Goal: Transaction & Acquisition: Purchase product/service

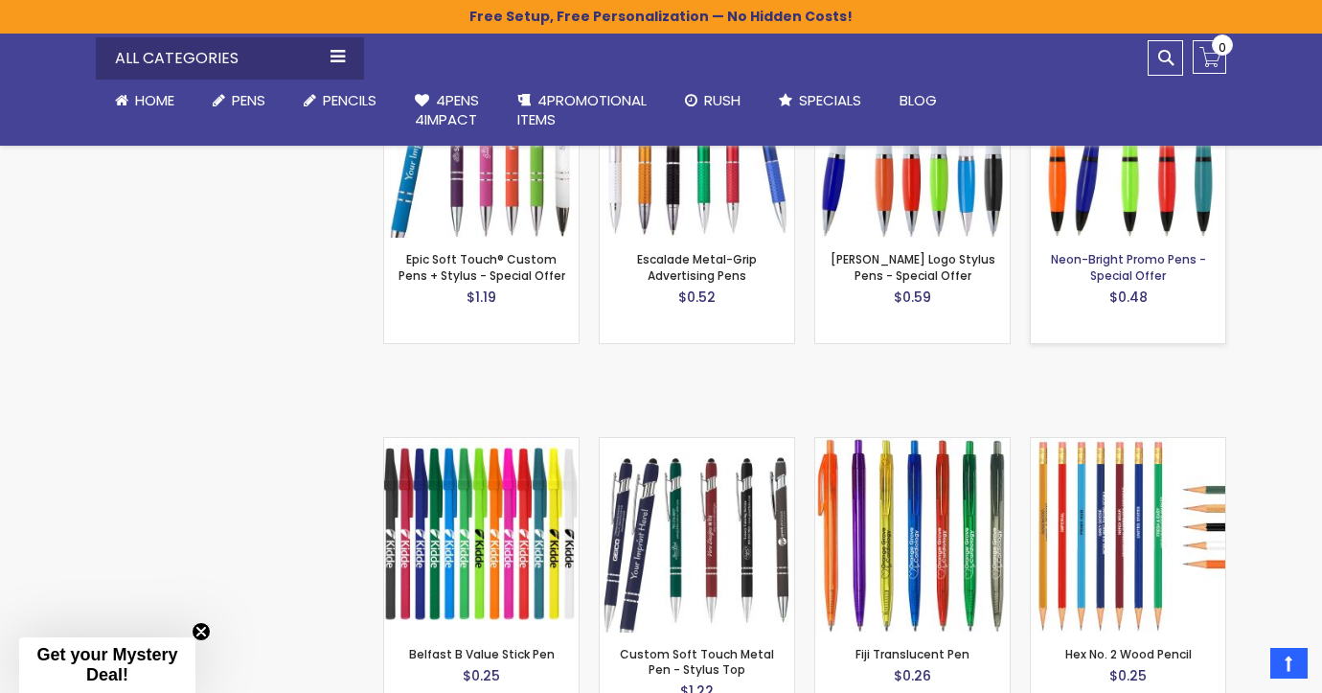
scroll to position [1680, 0]
click at [1132, 173] on img at bounding box center [1128, 139] width 194 height 194
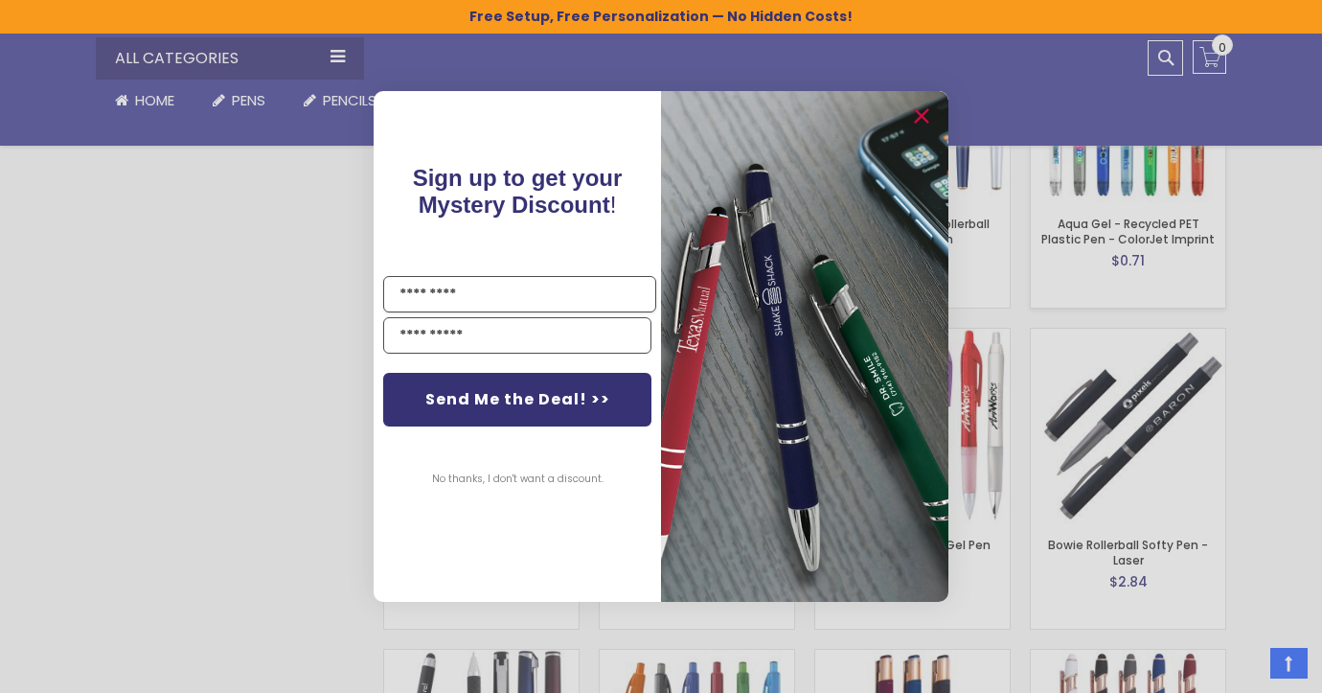
scroll to position [3173, 0]
click at [922, 116] on icon "Close dialog" at bounding box center [921, 116] width 12 height 12
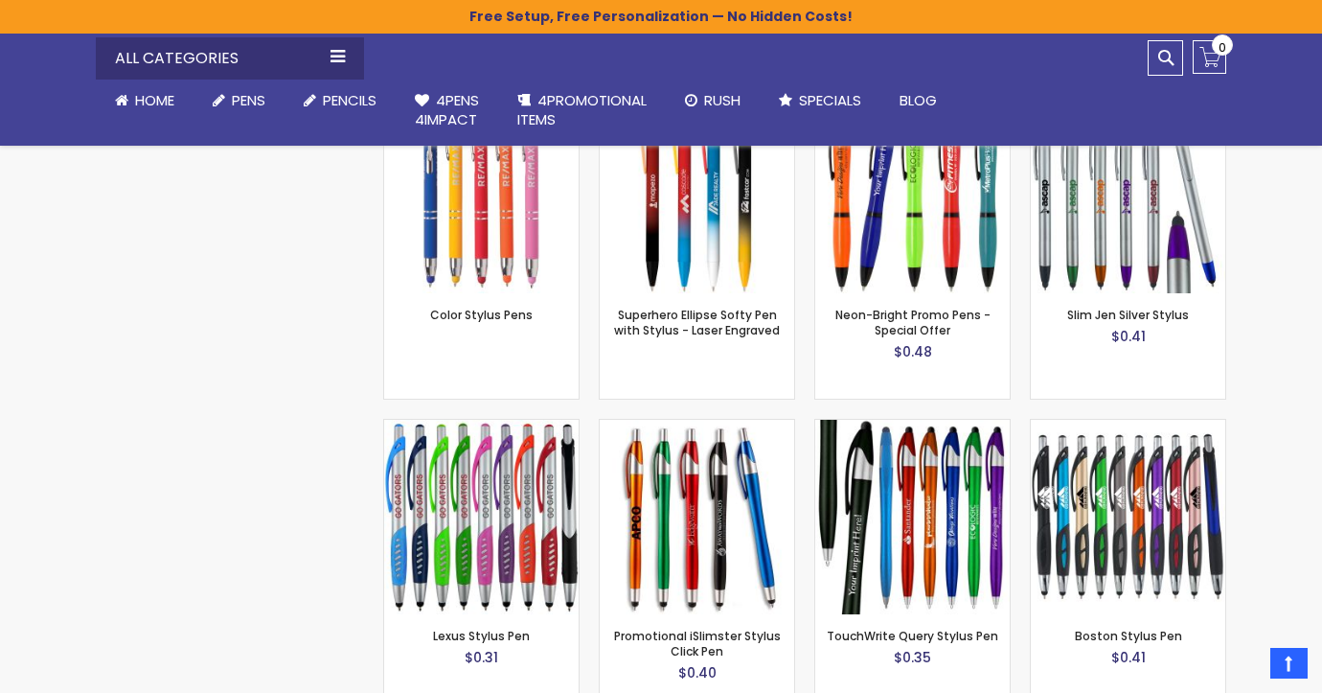
scroll to position [3972, 0]
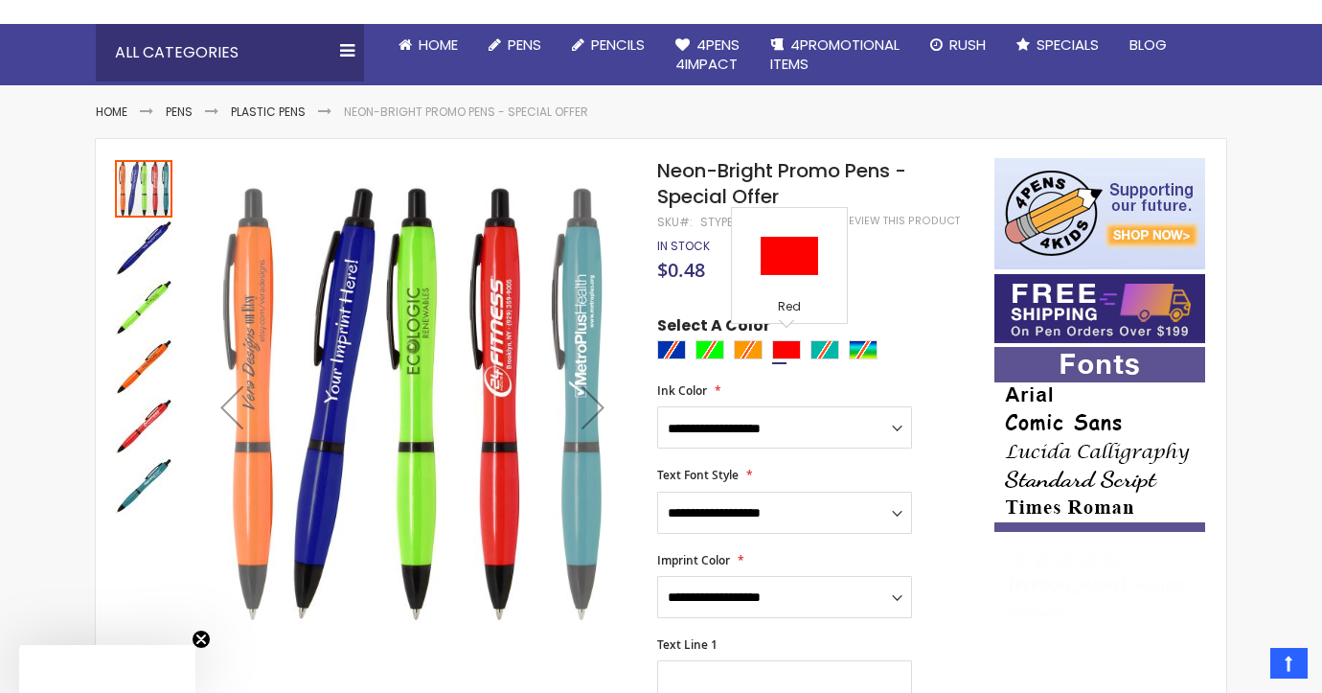
scroll to position [216, 0]
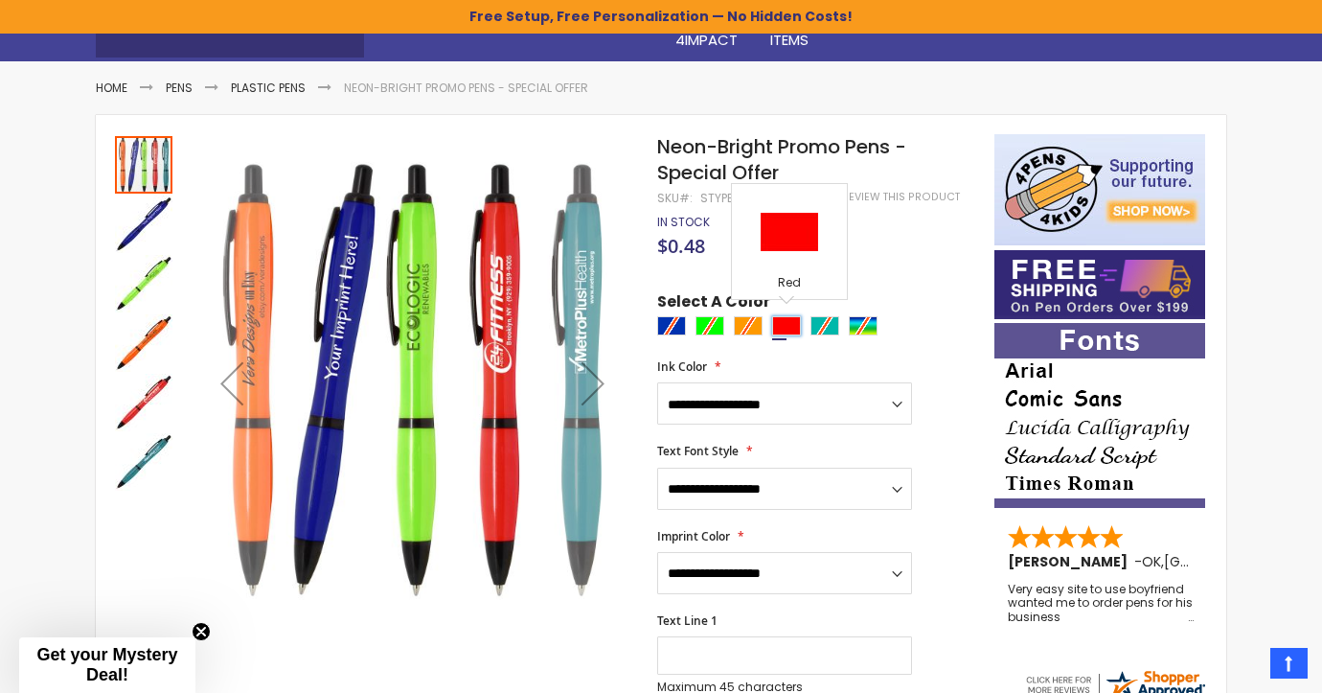
click at [784, 324] on div "Red" at bounding box center [786, 325] width 29 height 19
type input "****"
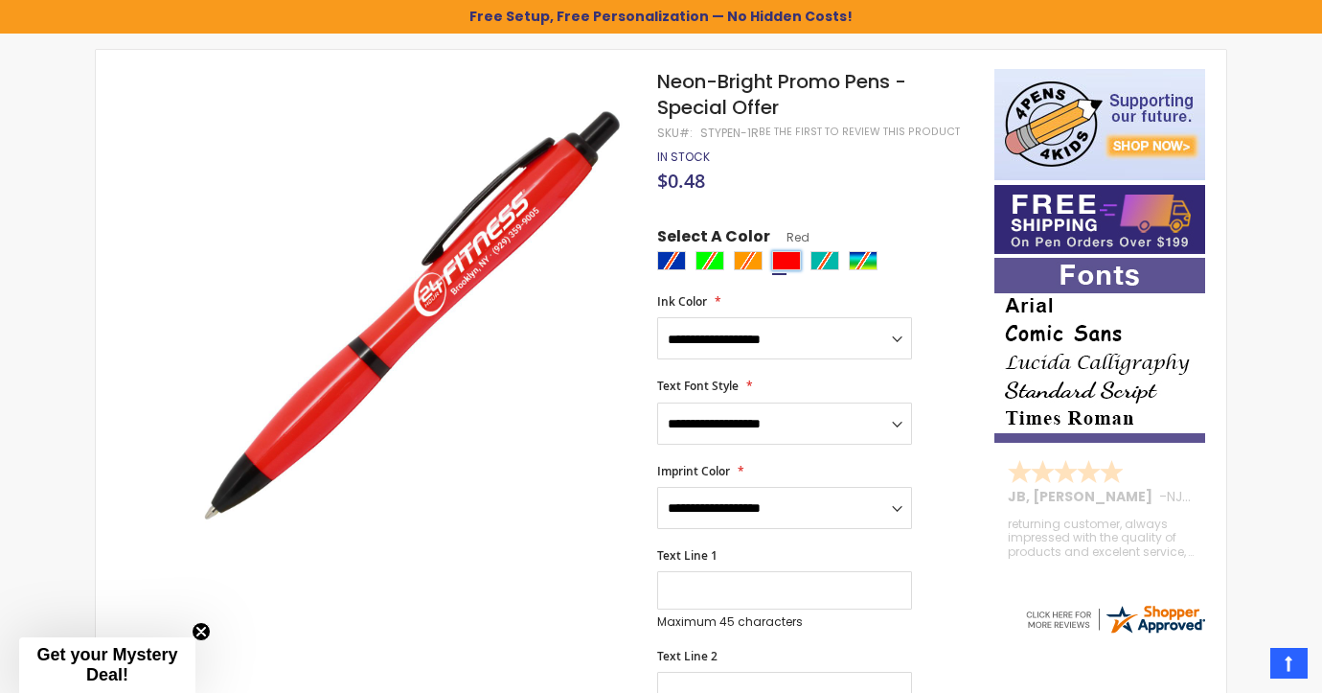
scroll to position [198, 0]
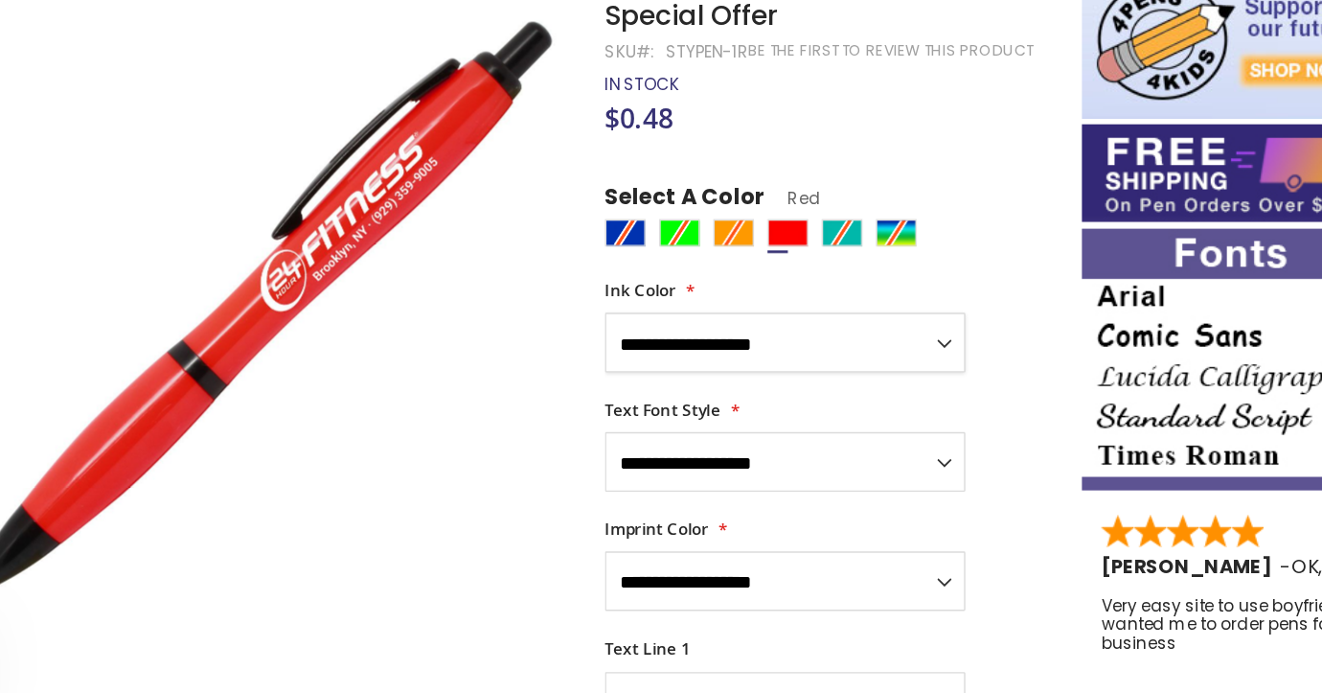
select select "****"
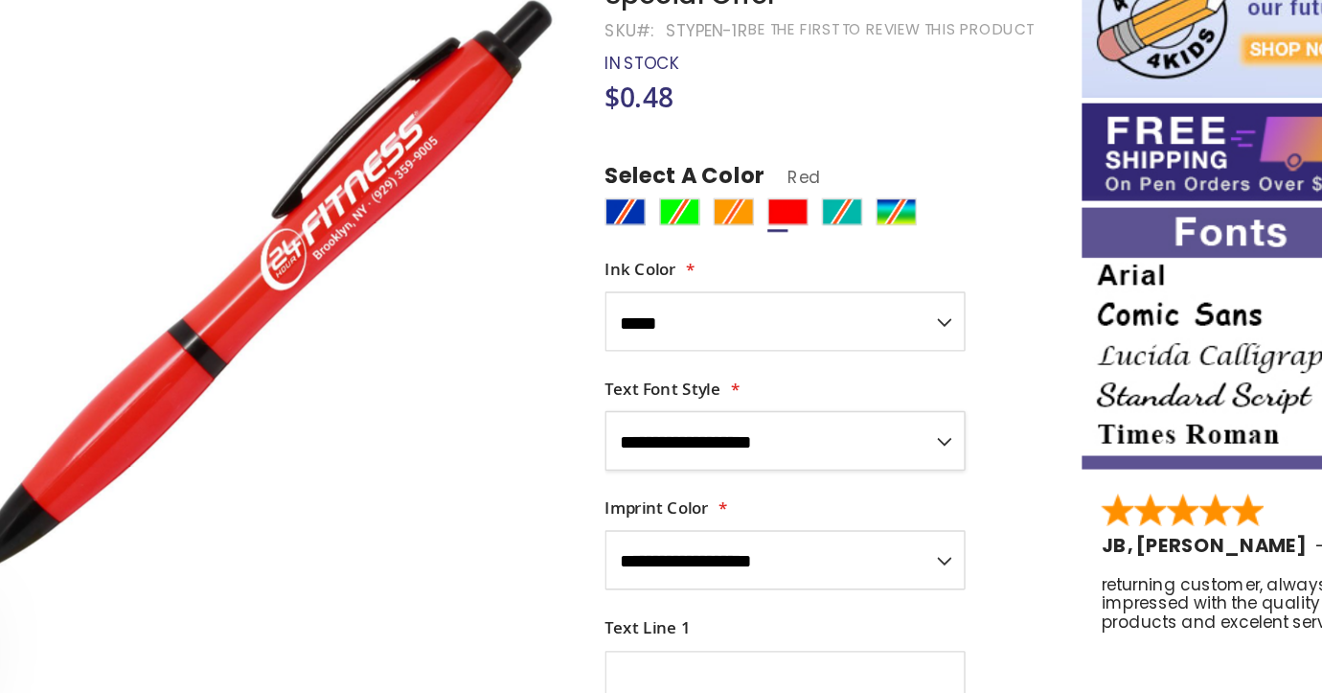
scroll to position [246, 0]
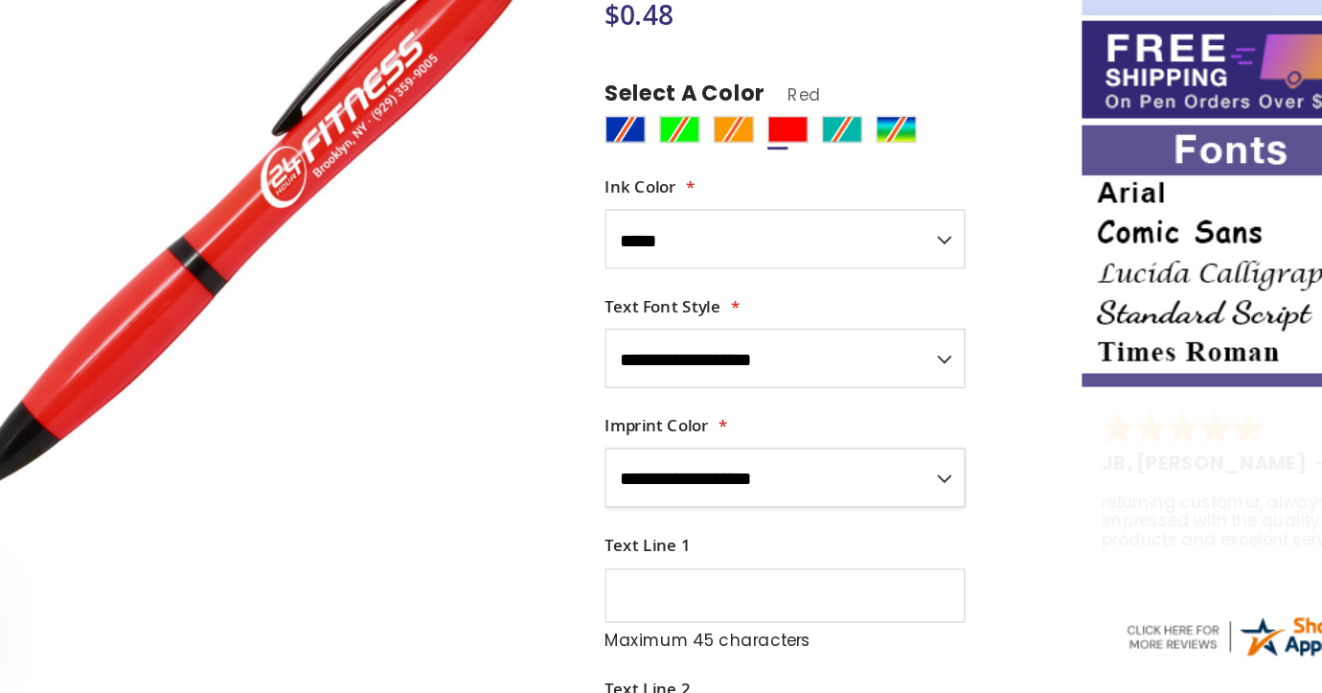
select select "****"
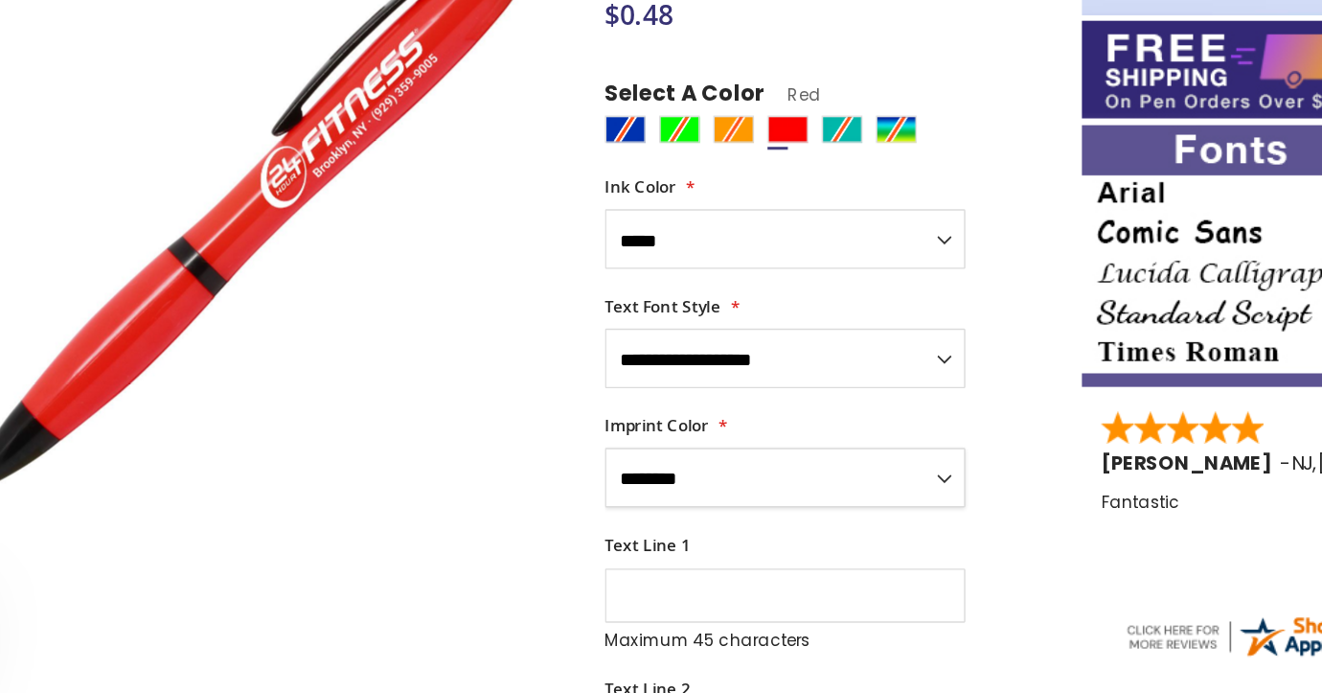
select select
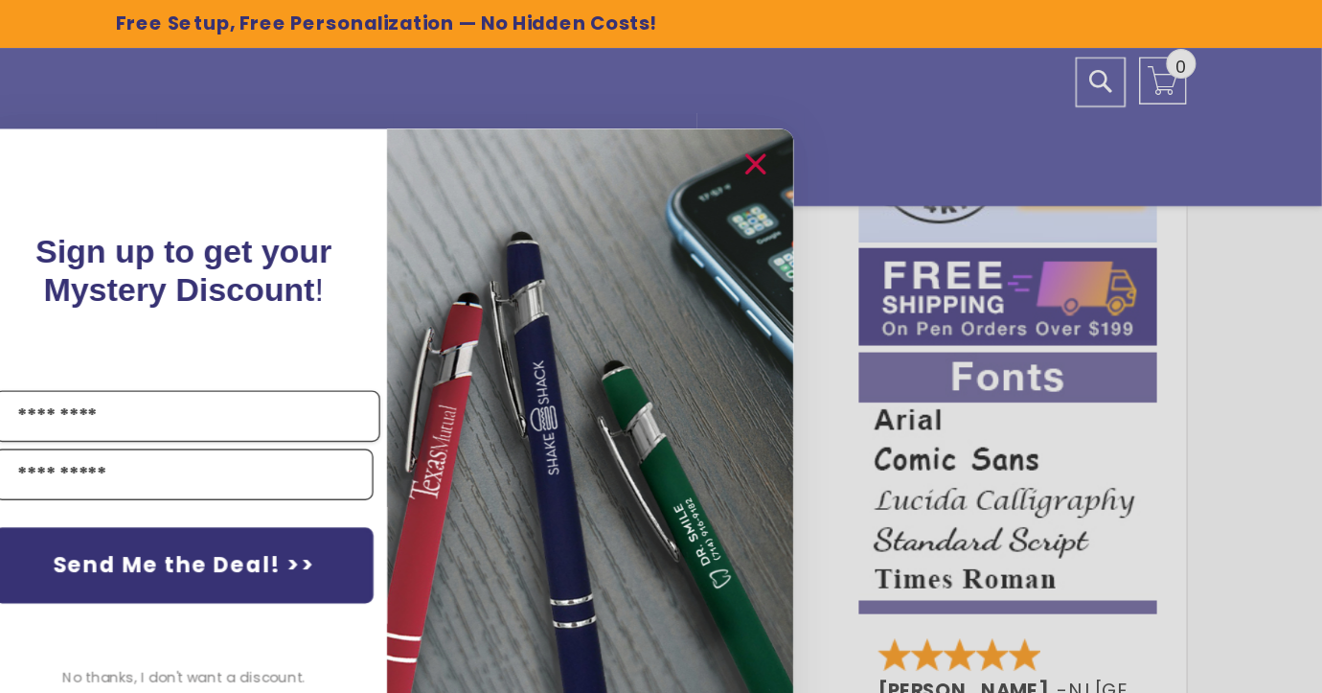
scroll to position [288, 0]
click at [915, 117] on icon "Close dialog" at bounding box center [921, 116] width 12 height 12
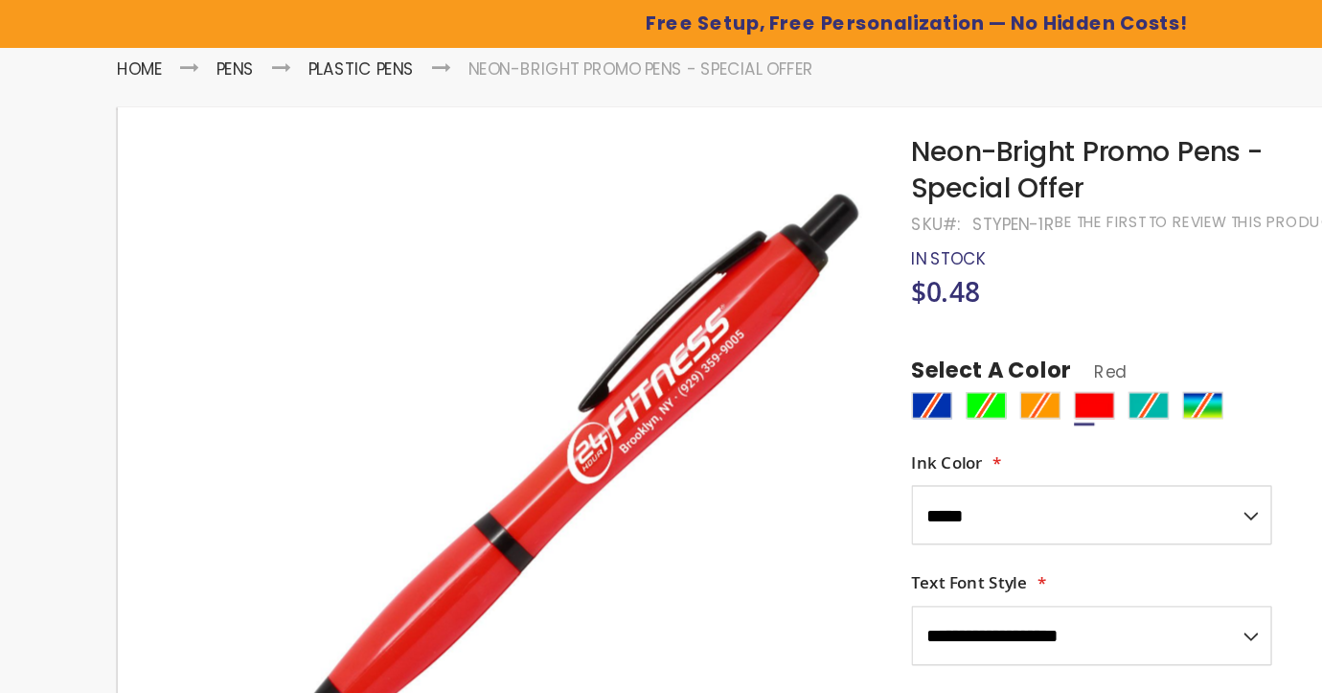
scroll to position [286, 0]
